Goal: Navigation & Orientation: Find specific page/section

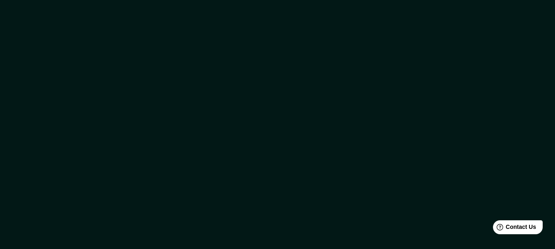
drag, startPoint x: 202, startPoint y: 0, endPoint x: 252, endPoint y: 94, distance: 106.0
click at [252, 94] on div at bounding box center [277, 124] width 555 height 249
